Goal: Information Seeking & Learning: Learn about a topic

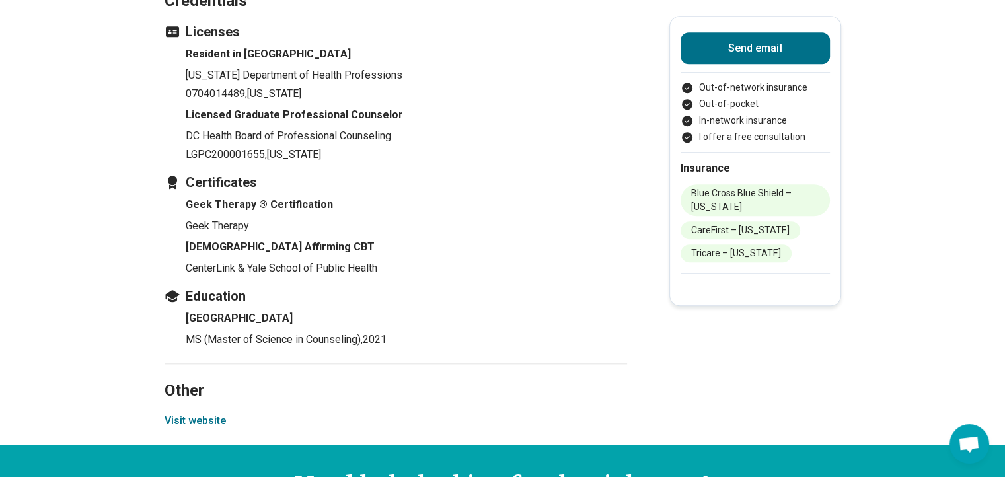
scroll to position [1592, 0]
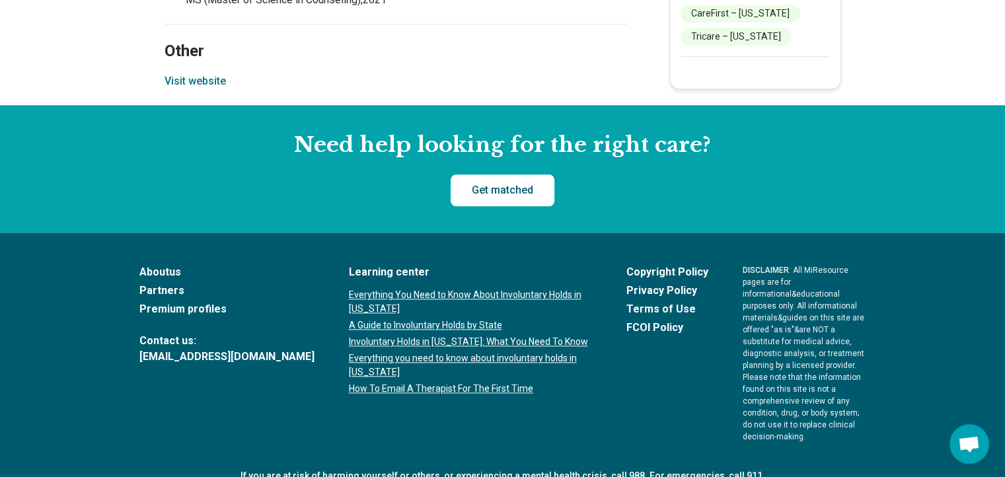
click at [507, 178] on link "Get matched" at bounding box center [503, 190] width 104 height 32
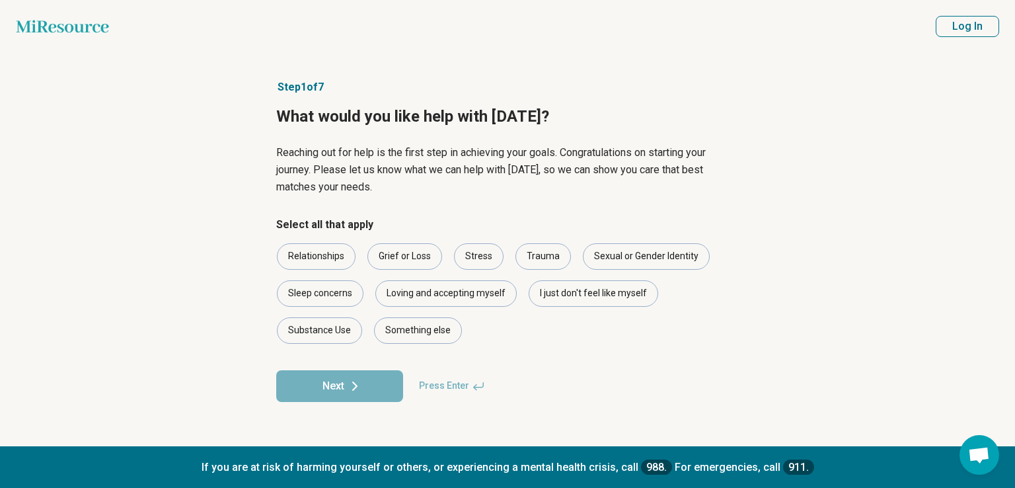
click at [81, 13] on header "Miresource logo Log In" at bounding box center [507, 26] width 1015 height 53
click at [69, 30] on icon "Miresource logo" at bounding box center [62, 26] width 93 height 13
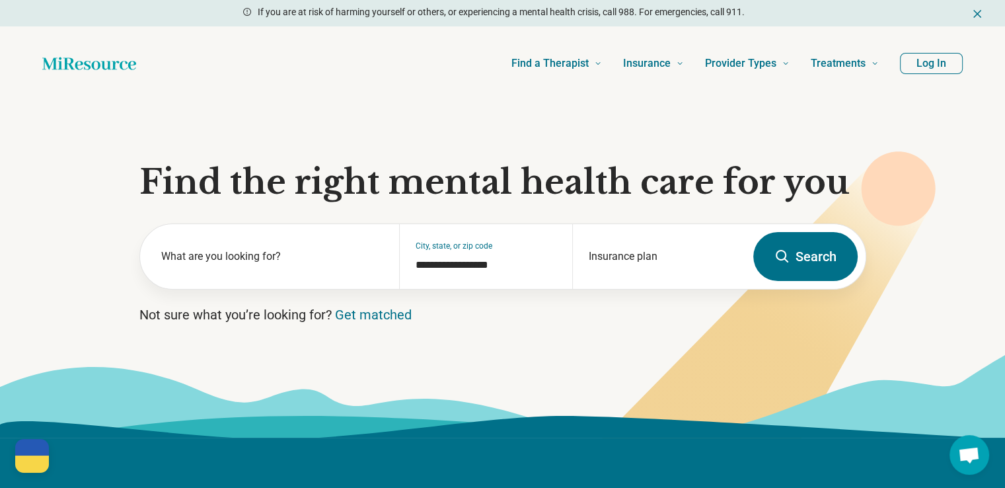
click at [365, 53] on div "Find a Therapist Mental Health Conditions [MEDICAL_DATA] Anxiety [MEDICAL_DATA]…" at bounding box center [517, 63] width 721 height 53
drag, startPoint x: 382, startPoint y: 77, endPoint x: 381, endPoint y: 70, distance: 6.6
click at [382, 76] on div "Find a Therapist Mental Health Conditions [MEDICAL_DATA] Anxiety [MEDICAL_DATA]…" at bounding box center [517, 63] width 721 height 53
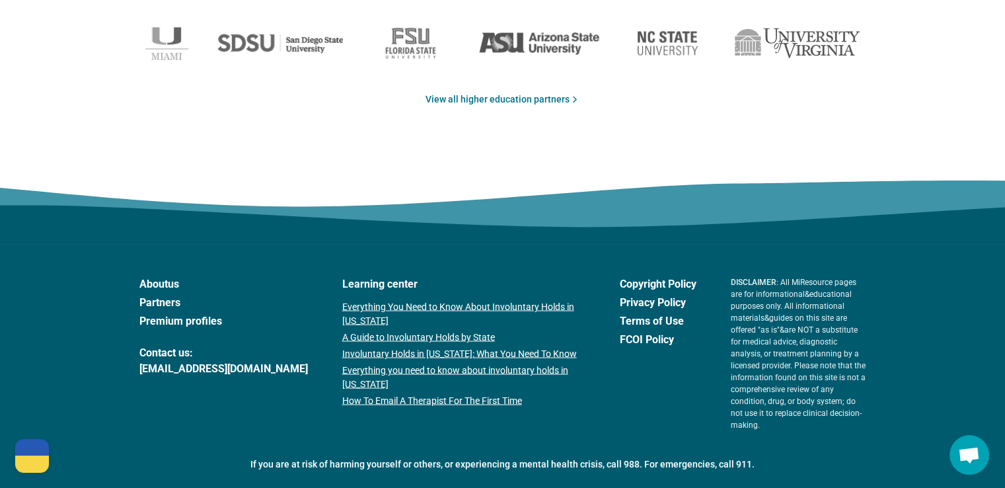
scroll to position [2277, 0]
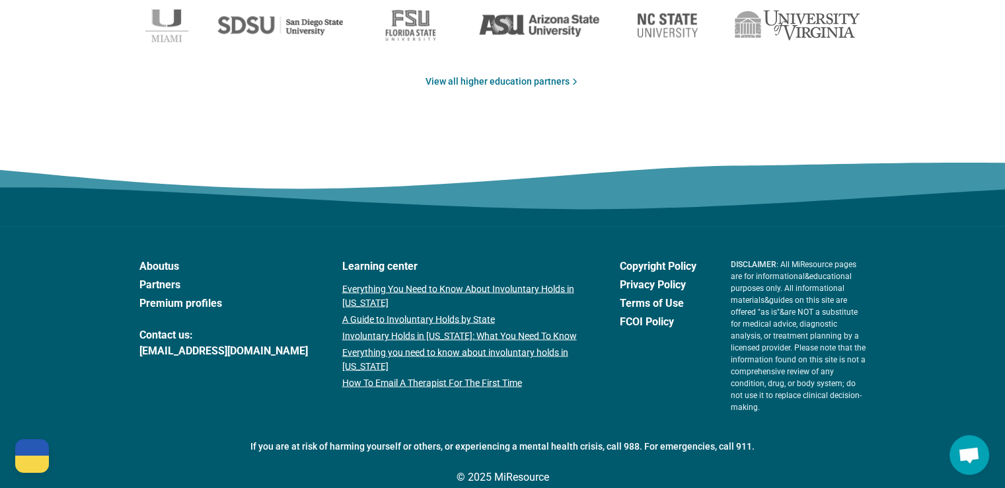
click at [200, 289] on link "Partners" at bounding box center [223, 284] width 168 height 16
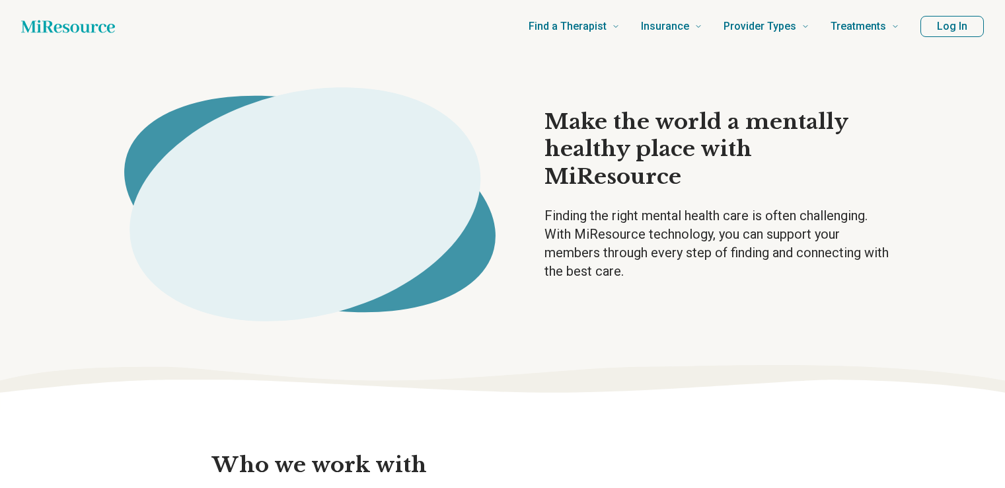
scroll to position [425, 0]
